Goal: Task Accomplishment & Management: Complete application form

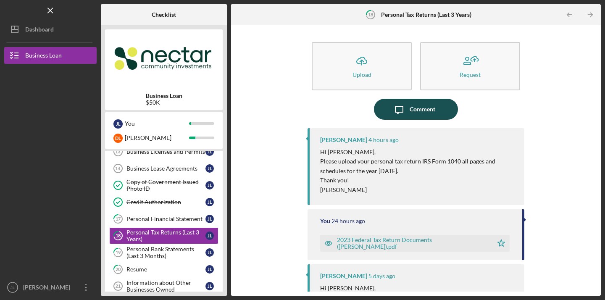
click at [429, 116] on div "Comment" at bounding box center [423, 109] width 26 height 21
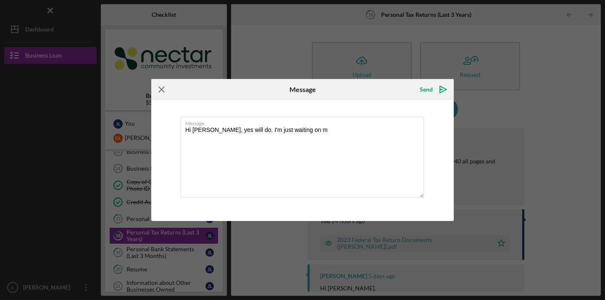
type textarea "Hi Kristin, yes will do. I'm just waiting on m"
click at [163, 85] on icon "Icon/Menu Close" at bounding box center [161, 89] width 21 height 21
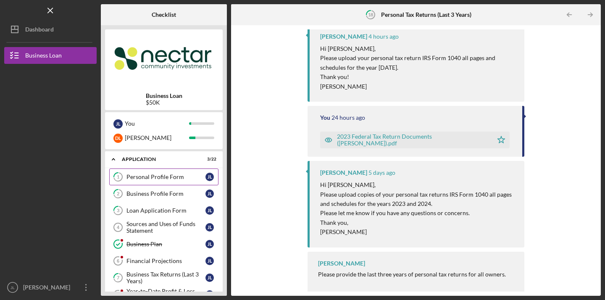
click at [195, 171] on link "1 Personal Profile Form J L" at bounding box center [163, 177] width 109 height 17
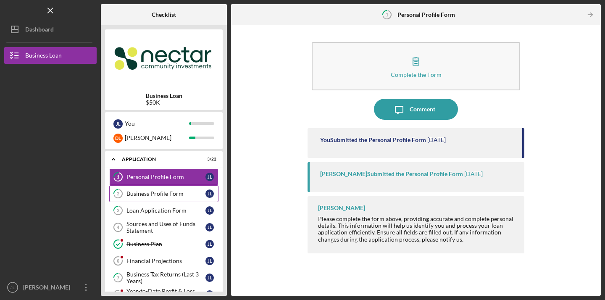
click at [167, 198] on link "2 Business Profile Form J L" at bounding box center [163, 193] width 109 height 17
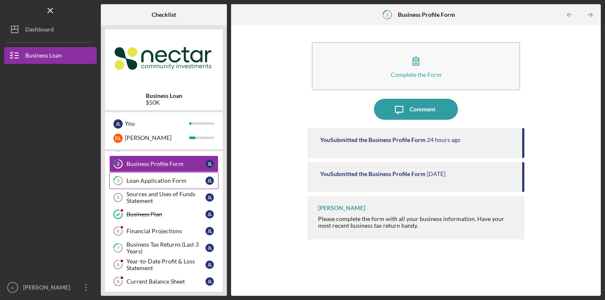
scroll to position [46, 0]
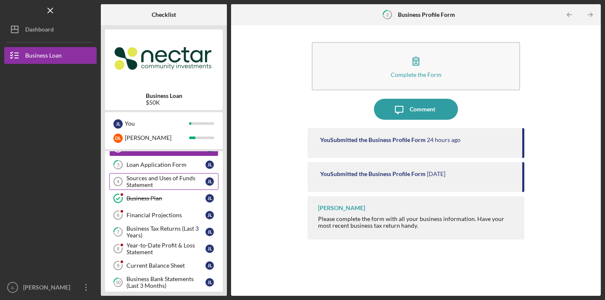
click at [177, 182] on div "Sources and Uses of Funds Statement" at bounding box center [166, 181] width 79 height 13
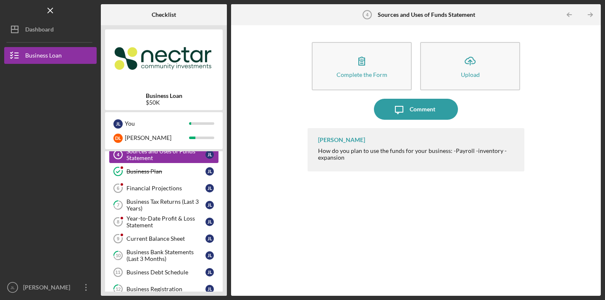
scroll to position [74, 0]
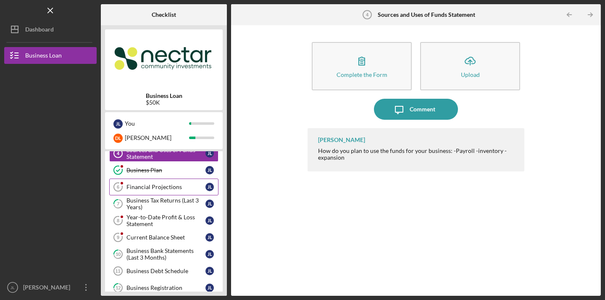
click at [172, 187] on div "Financial Projections" at bounding box center [166, 187] width 79 height 7
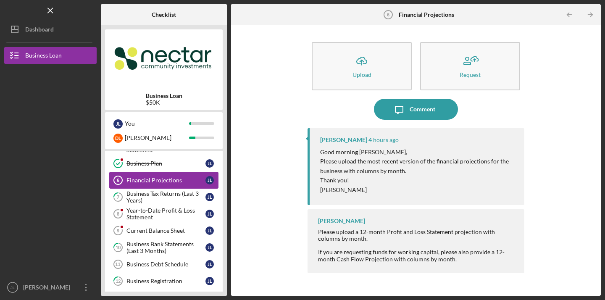
scroll to position [79, 0]
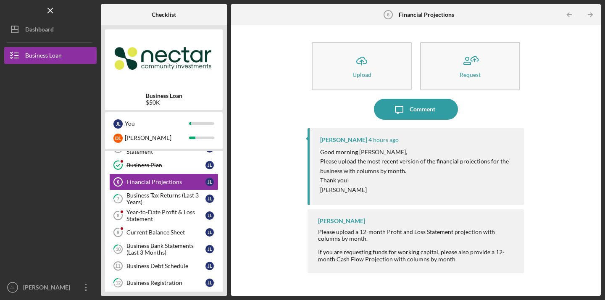
click at [275, 109] on div "Icon/Upload Upload Request Icon/Message Comment Kristin Wallace 4 hours ago Goo…" at bounding box center [416, 160] width 362 height 262
click at [172, 206] on link "7 Business Tax Returns (Last 3 Years) J L" at bounding box center [163, 198] width 109 height 17
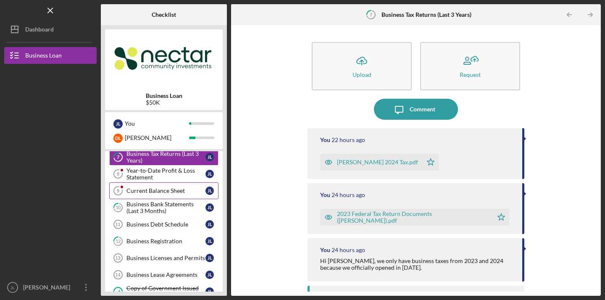
scroll to position [119, 0]
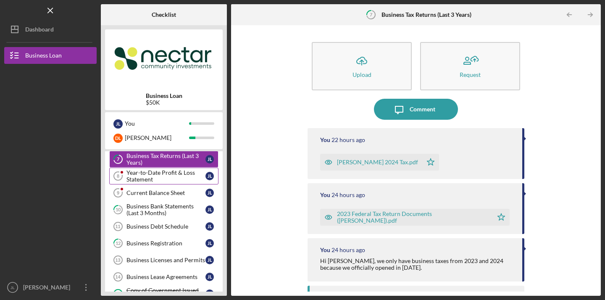
click at [136, 172] on div "Year-to-Date Profit & Loss Statement" at bounding box center [166, 175] width 79 height 13
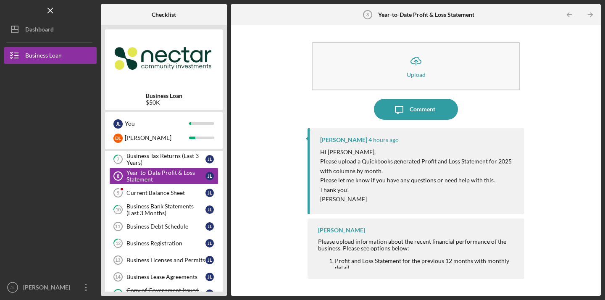
click at [253, 166] on div "Icon/Upload Upload Icon/Message Comment Kristin Wallace 4 hours ago Hi Julia, P…" at bounding box center [416, 160] width 362 height 262
click at [182, 190] on div "Current Balance Sheet" at bounding box center [166, 193] width 79 height 7
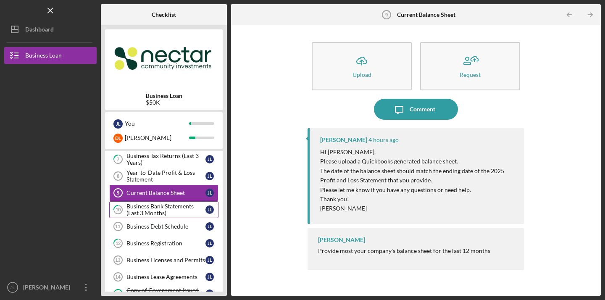
click at [148, 211] on div "Business Bank Statements (Last 3 Months)" at bounding box center [166, 209] width 79 height 13
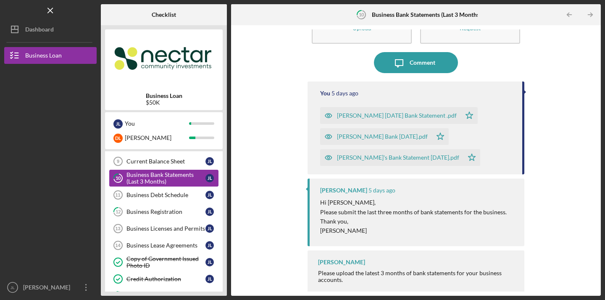
scroll to position [164, 0]
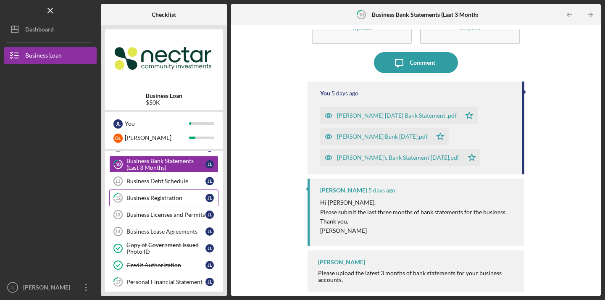
click at [158, 198] on div "Business Registration" at bounding box center [166, 198] width 79 height 7
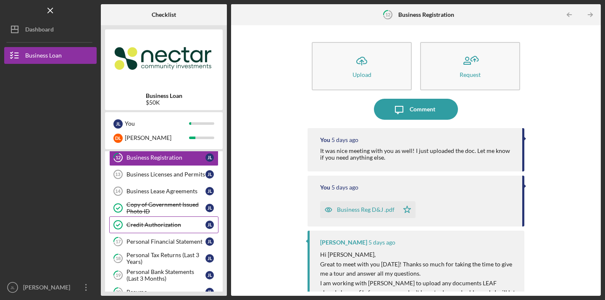
scroll to position [203, 0]
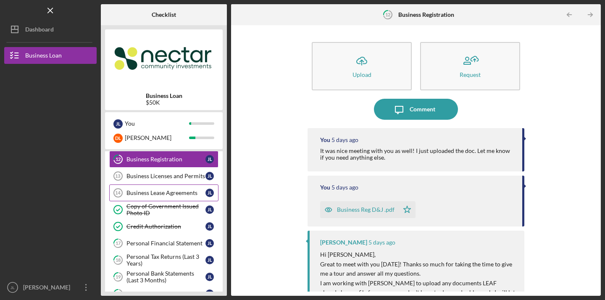
click at [159, 191] on div "Business Lease Agreements" at bounding box center [166, 193] width 79 height 7
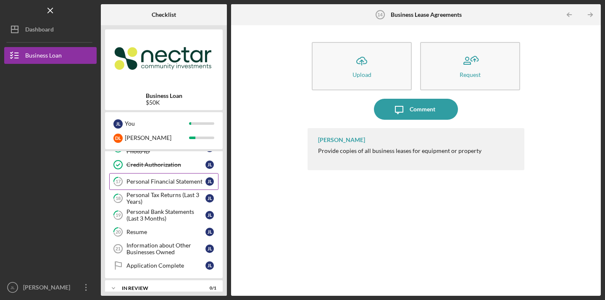
scroll to position [266, 0]
click at [158, 181] on div "Personal Financial Statement" at bounding box center [166, 180] width 79 height 7
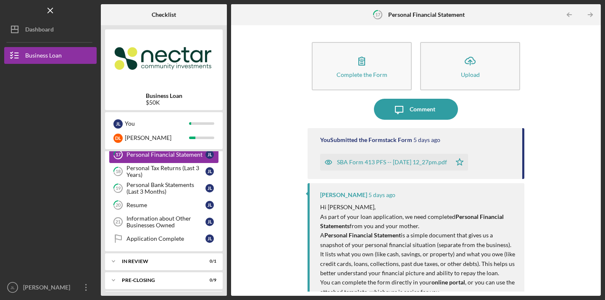
scroll to position [292, 0]
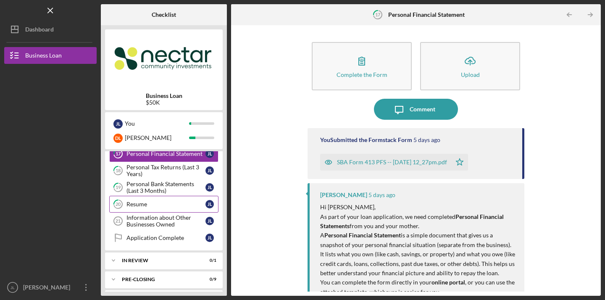
click at [161, 203] on div "Resume" at bounding box center [166, 204] width 79 height 7
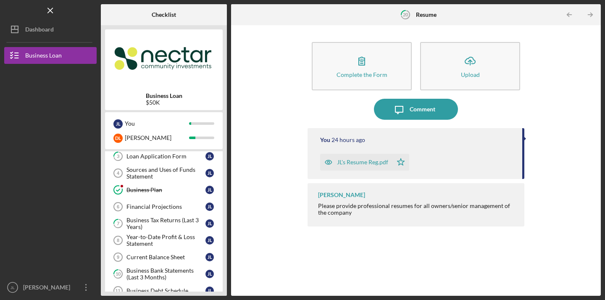
scroll to position [24, 0]
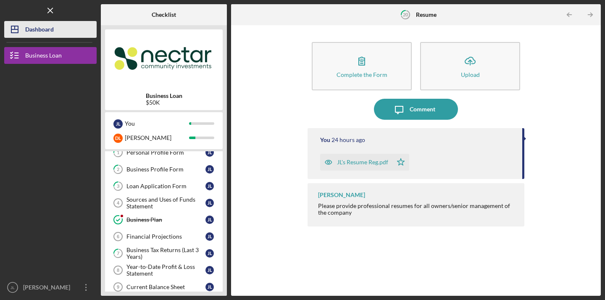
click at [22, 30] on icon "Icon/Dashboard" at bounding box center [14, 29] width 21 height 21
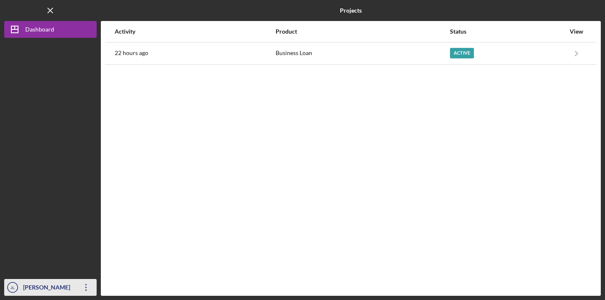
click at [92, 285] on icon "Icon/Overflow" at bounding box center [86, 287] width 21 height 21
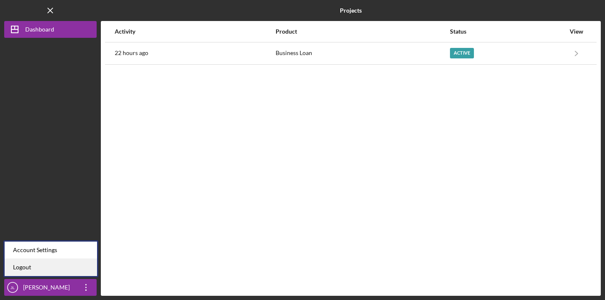
click at [74, 263] on link "Logout" at bounding box center [51, 267] width 92 height 17
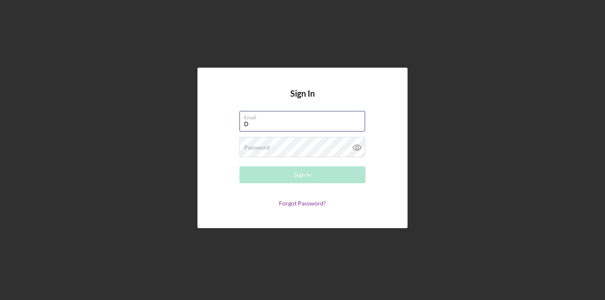
type input "Dieudonneleon53@gmail.com"
click at [303, 175] on button "Sign In" at bounding box center [303, 174] width 126 height 17
